Goal: Information Seeking & Learning: Learn about a topic

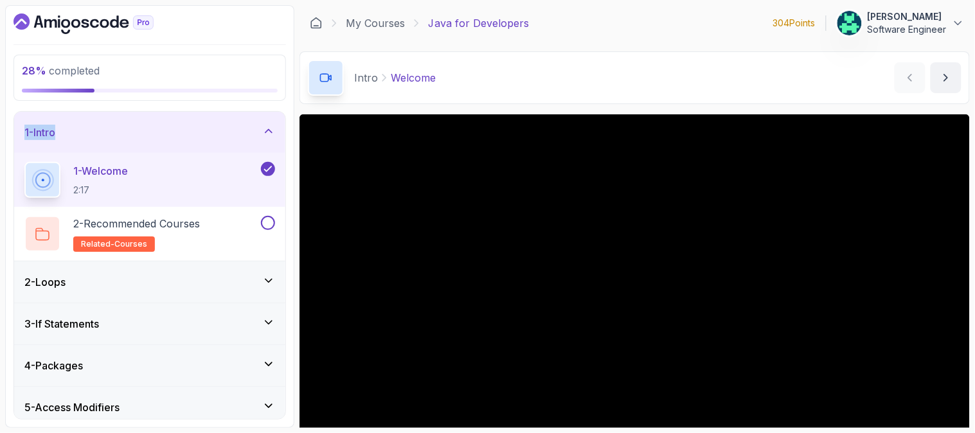
drag, startPoint x: 240, startPoint y: 93, endPoint x: 272, endPoint y: 131, distance: 50.2
click at [272, 131] on div "28 % completed 1 - Intro 1 - Welcome 2:17 2 - Recommended Courses related-cours…" at bounding box center [149, 216] width 289 height 423
click at [272, 131] on icon at bounding box center [268, 131] width 13 height 13
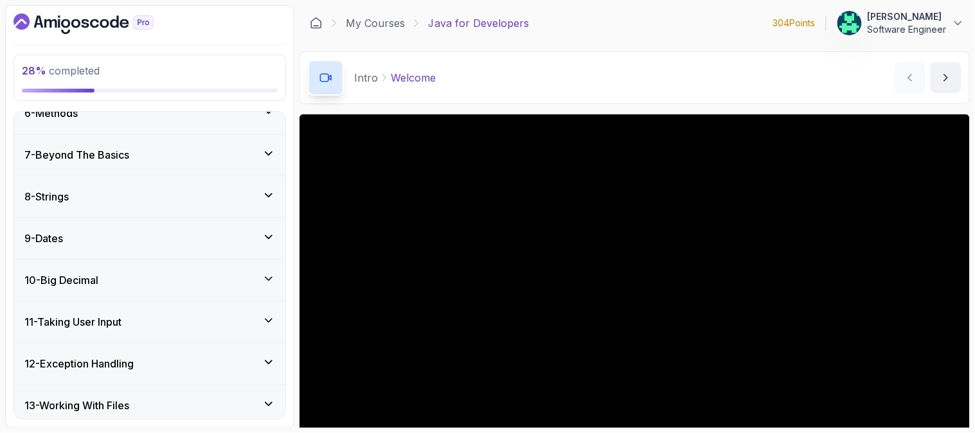
scroll to position [200, 0]
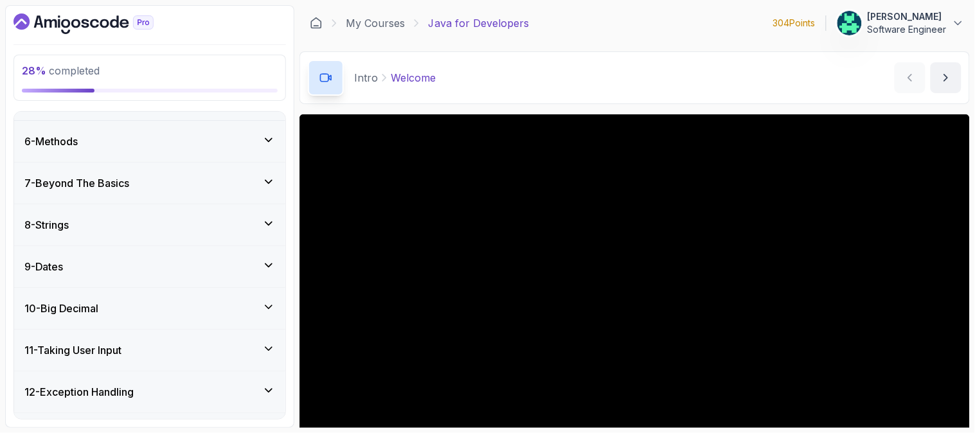
click at [251, 183] on div "7 - Beyond The Basics" at bounding box center [149, 182] width 251 height 15
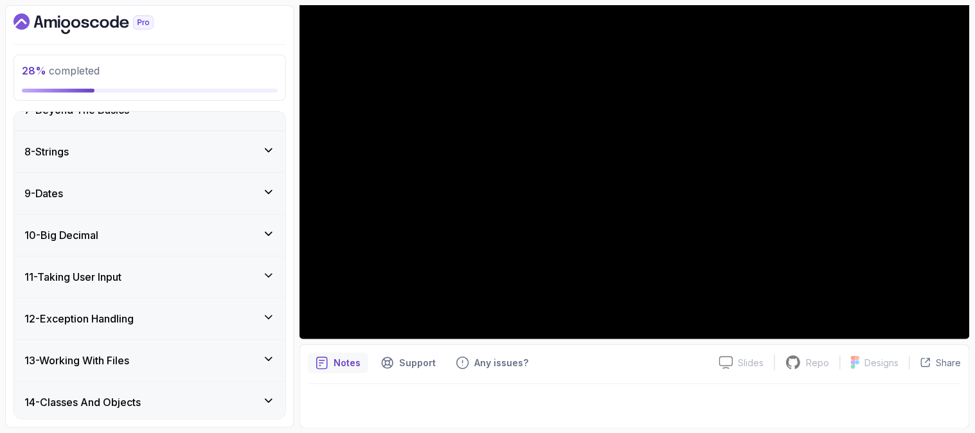
scroll to position [310, 0]
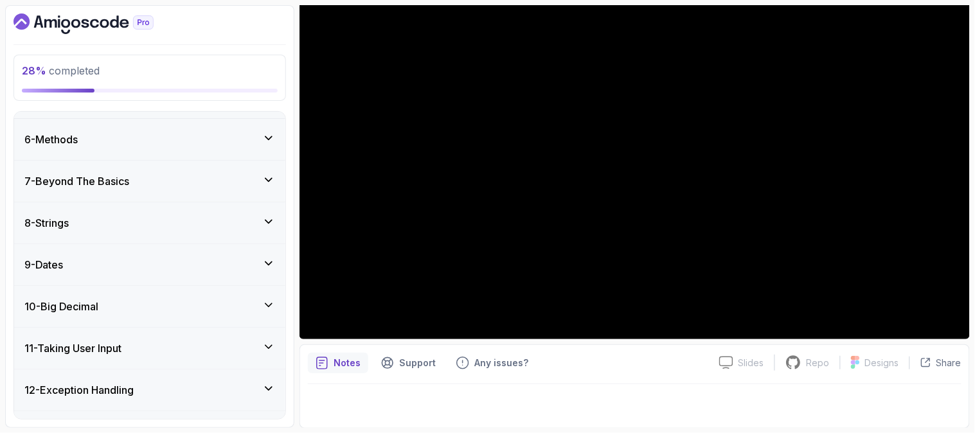
click at [184, 184] on div "7 - Beyond The Basics" at bounding box center [149, 180] width 251 height 15
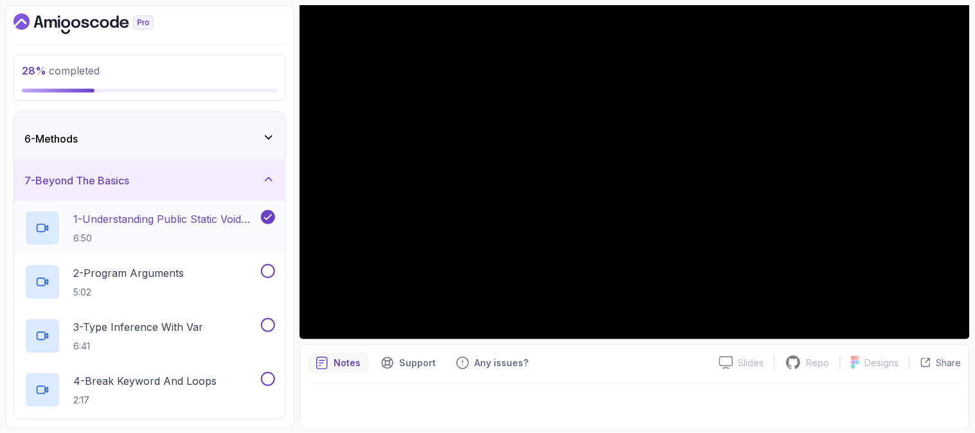
scroll to position [201, 0]
click at [177, 229] on h2 "1 - Understanding Public Static Void Main 6:50" at bounding box center [165, 229] width 185 height 33
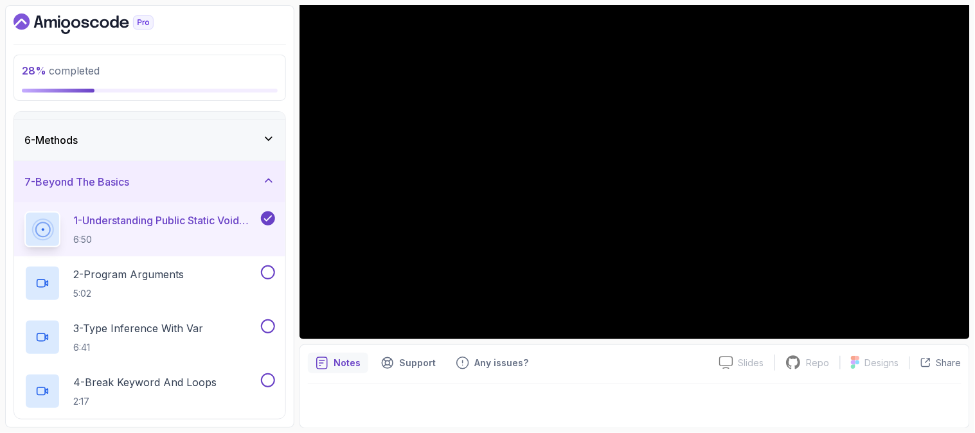
click at [265, 138] on icon at bounding box center [268, 139] width 6 height 3
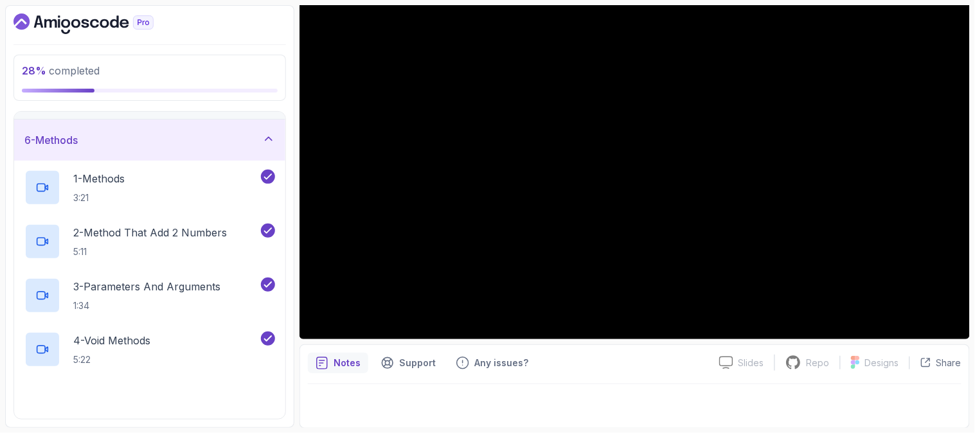
click at [265, 138] on icon at bounding box center [268, 138] width 13 height 13
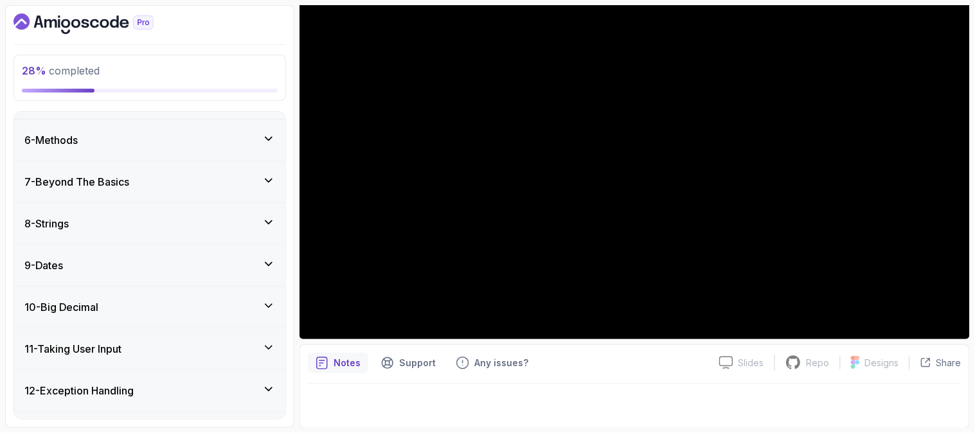
click at [266, 179] on icon at bounding box center [268, 180] width 13 height 13
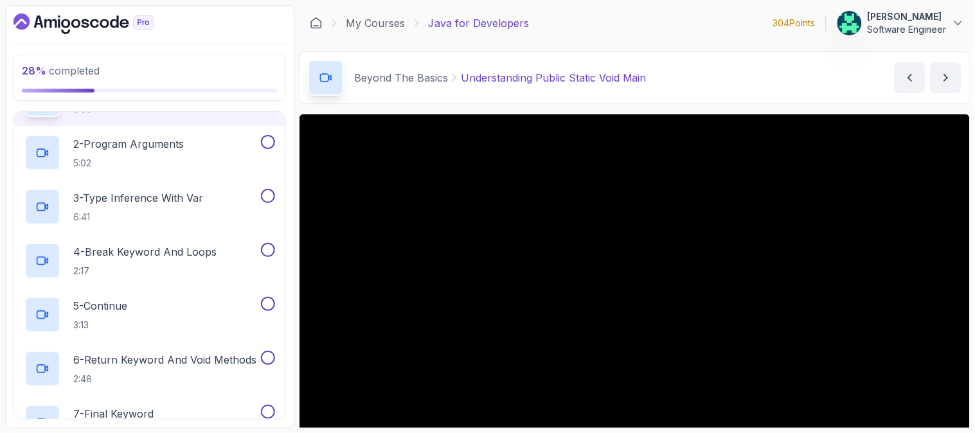
click at [722, 84] on div "Beyond The Basics Understanding Public Static Void Main Understanding Public St…" at bounding box center [634, 77] width 670 height 53
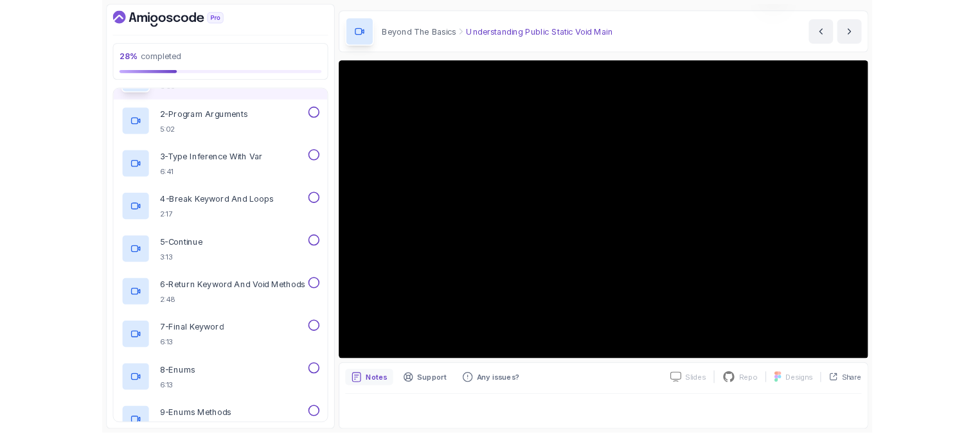
scroll to position [37, 0]
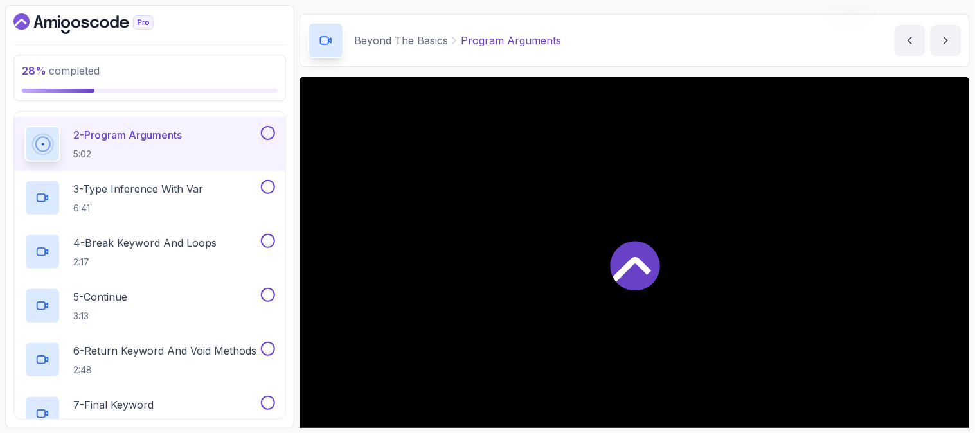
scroll to position [71, 0]
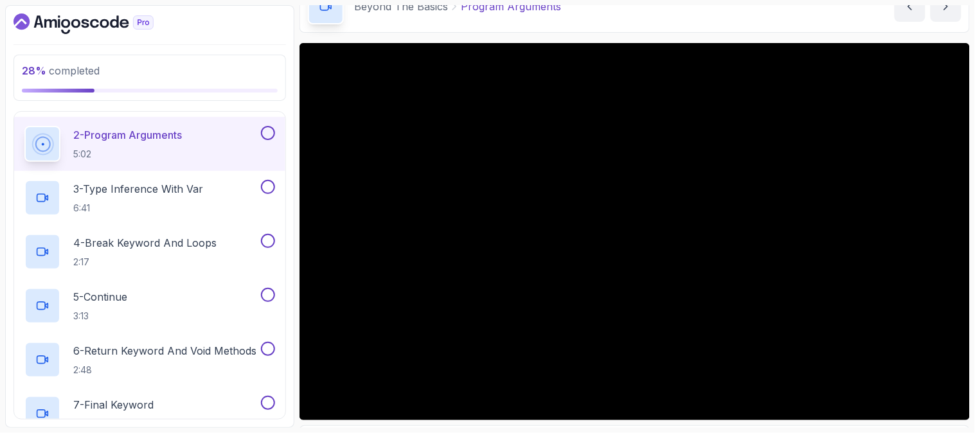
click at [595, 24] on div "Beyond The Basics Program Arguments Program Arguments by nelson" at bounding box center [634, 6] width 670 height 53
